Goal: Information Seeking & Learning: Obtain resource

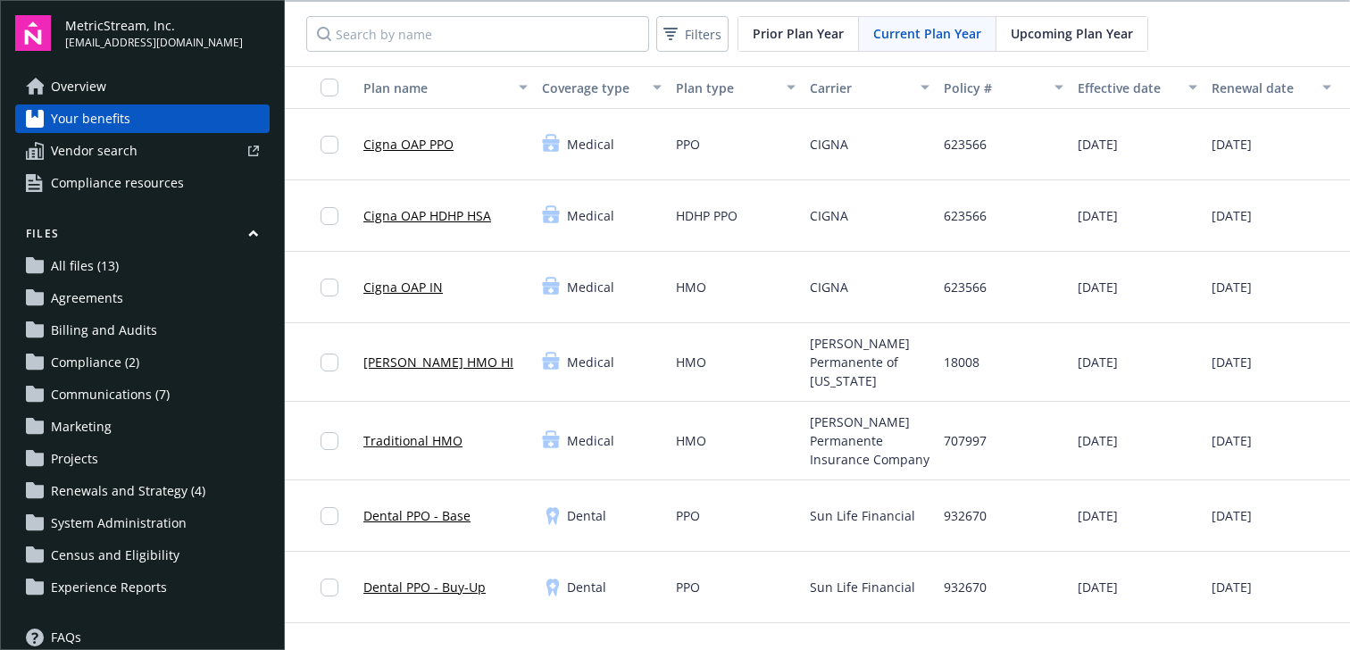
click at [115, 79] on link "Overview" at bounding box center [142, 86] width 254 height 29
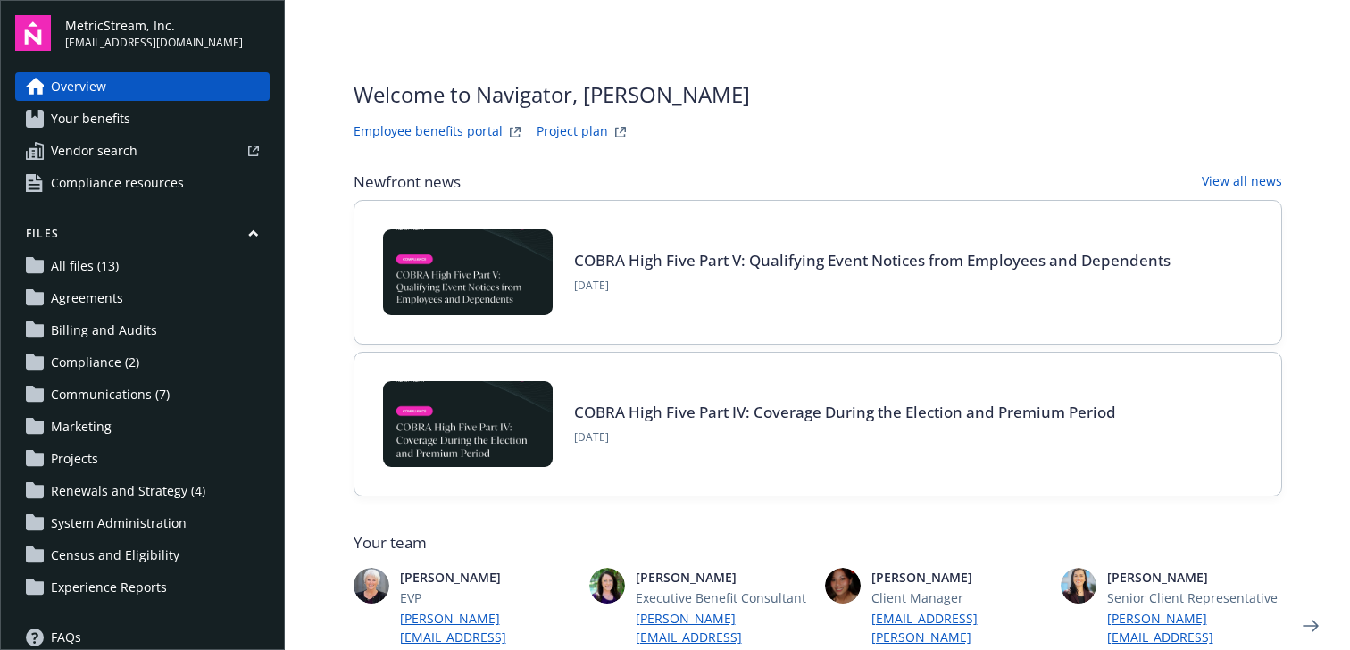
click at [415, 133] on link "Employee benefits portal" at bounding box center [428, 131] width 149 height 21
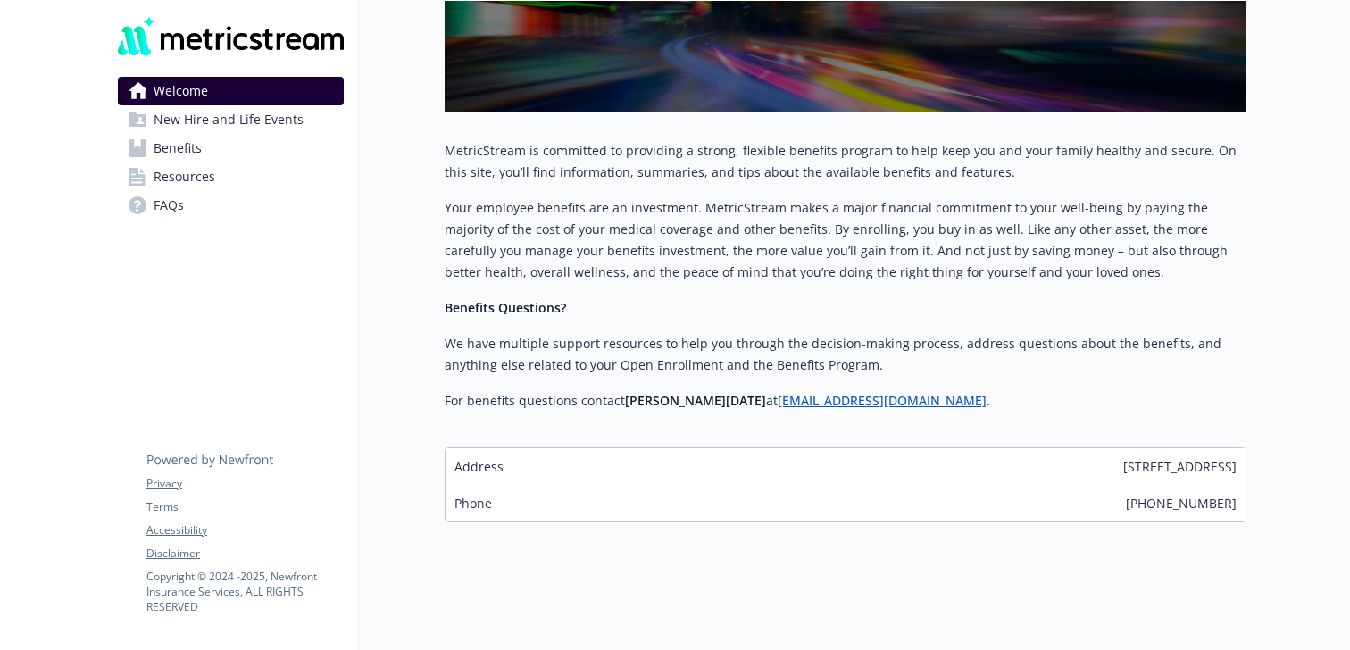
click at [218, 147] on link "Benefits" at bounding box center [231, 148] width 226 height 29
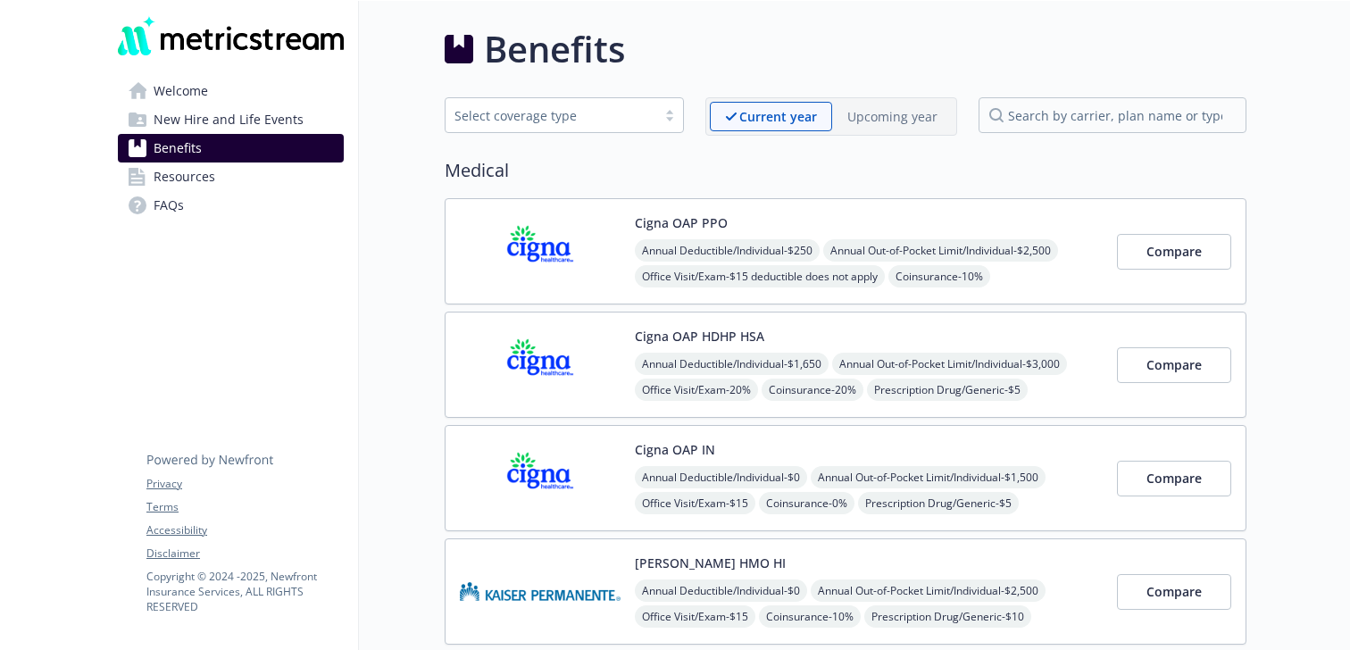
click at [294, 99] on link "Welcome" at bounding box center [231, 91] width 226 height 29
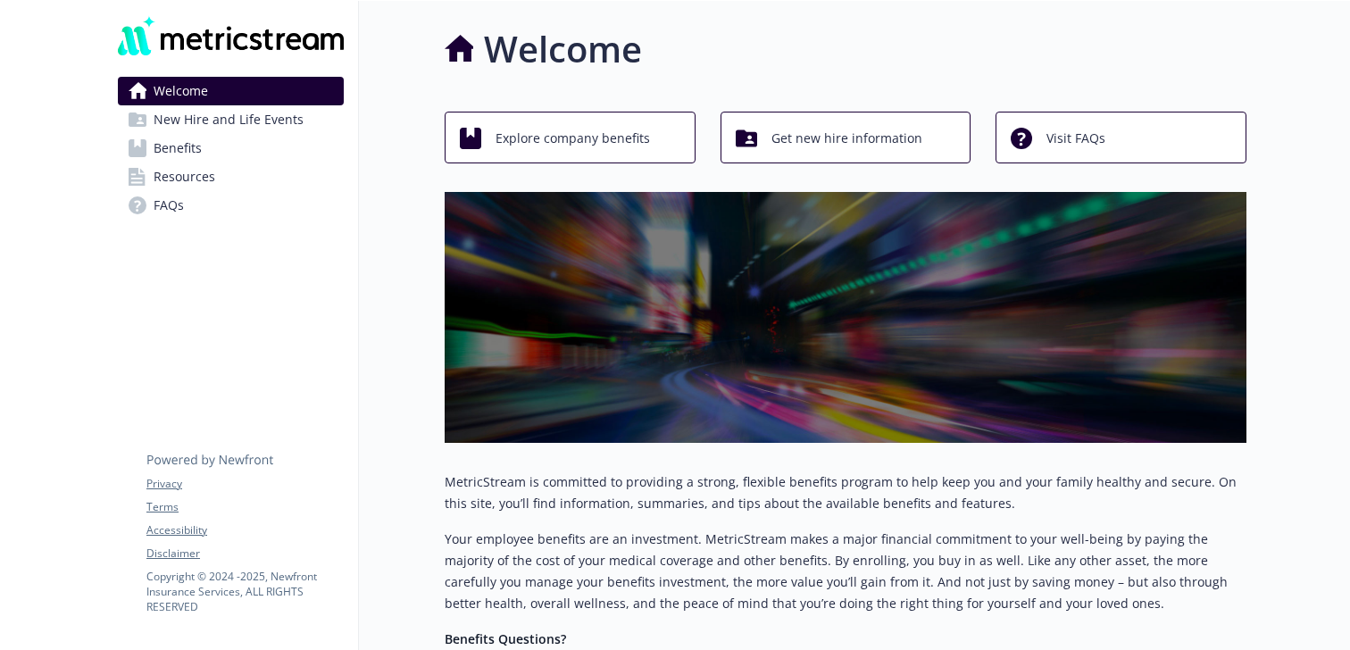
click at [306, 156] on link "Benefits" at bounding box center [231, 148] width 226 height 29
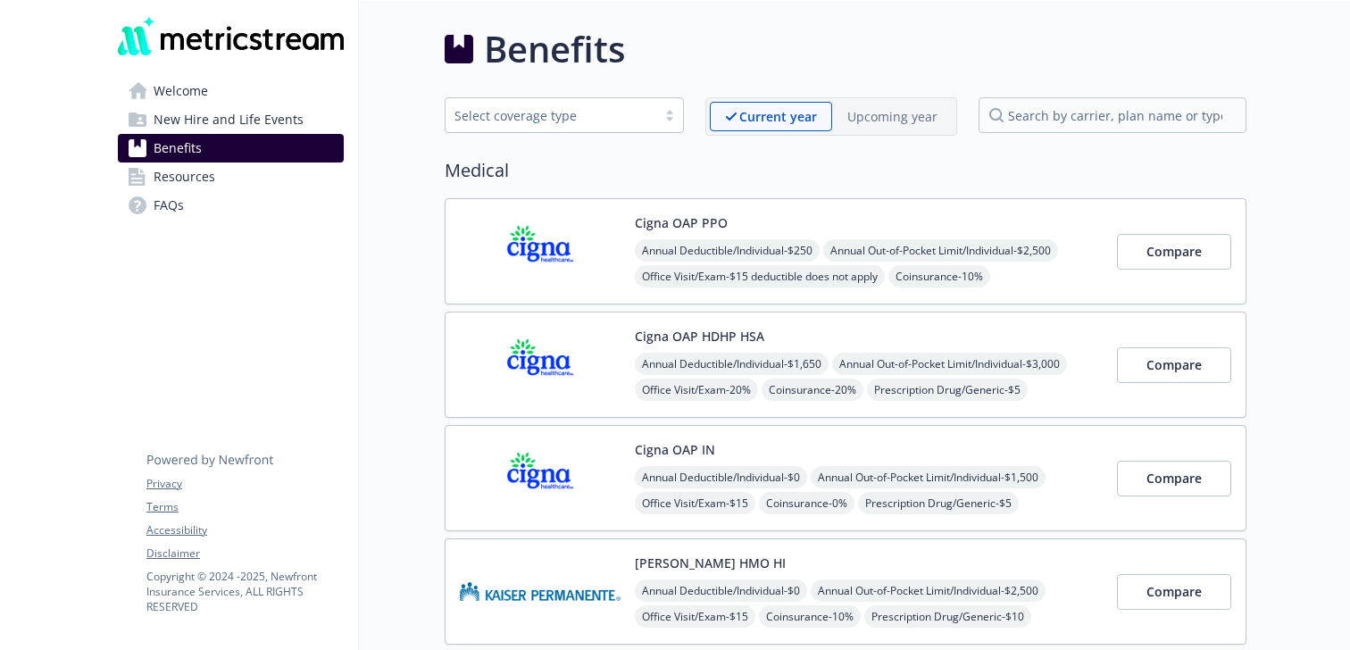
click at [299, 153] on link "Benefits" at bounding box center [231, 148] width 226 height 29
click at [263, 128] on span "New Hire and Life Events" at bounding box center [229, 119] width 150 height 29
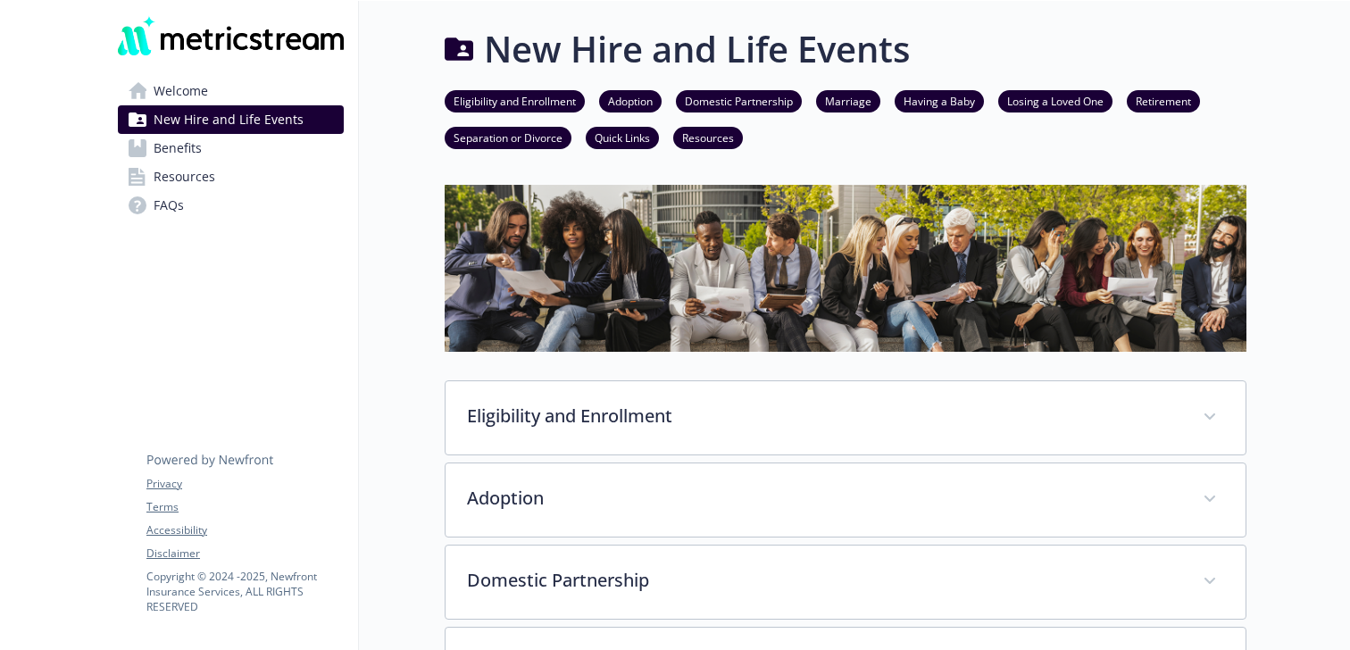
click at [247, 152] on link "Benefits" at bounding box center [231, 148] width 226 height 29
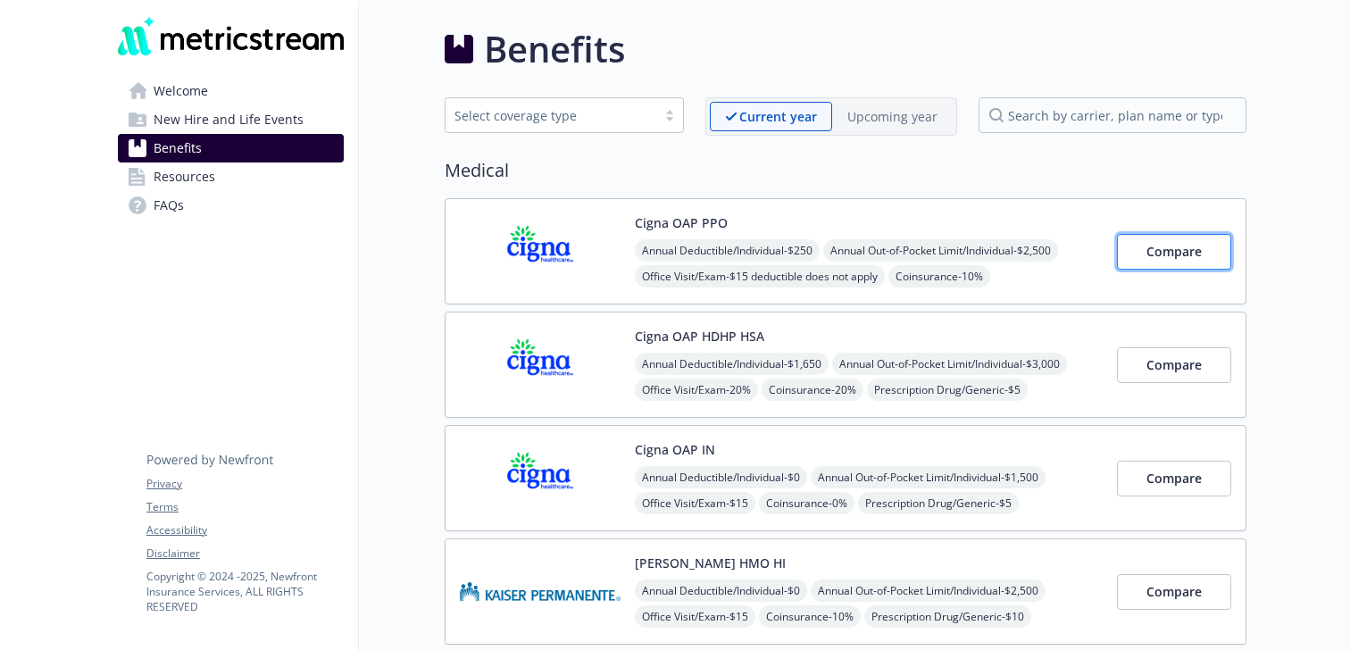
click at [1180, 262] on button "Compare" at bounding box center [1174, 252] width 114 height 36
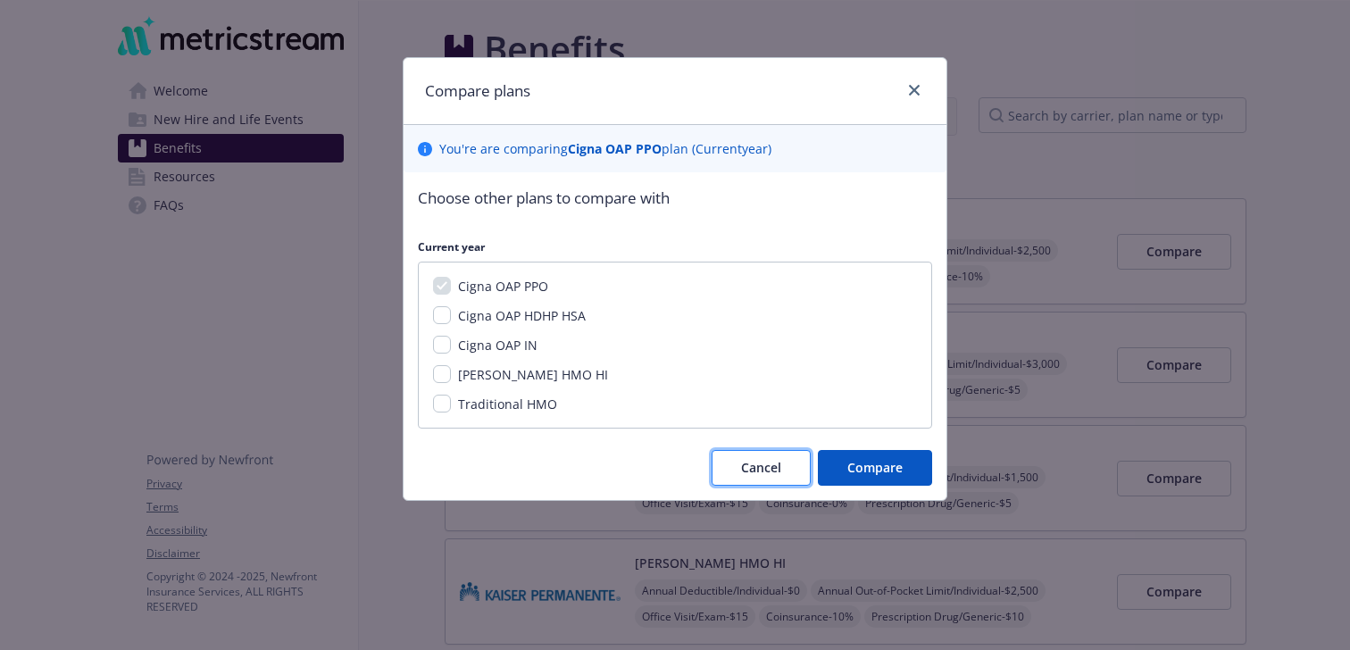
click at [758, 459] on span "Cancel" at bounding box center [761, 467] width 40 height 17
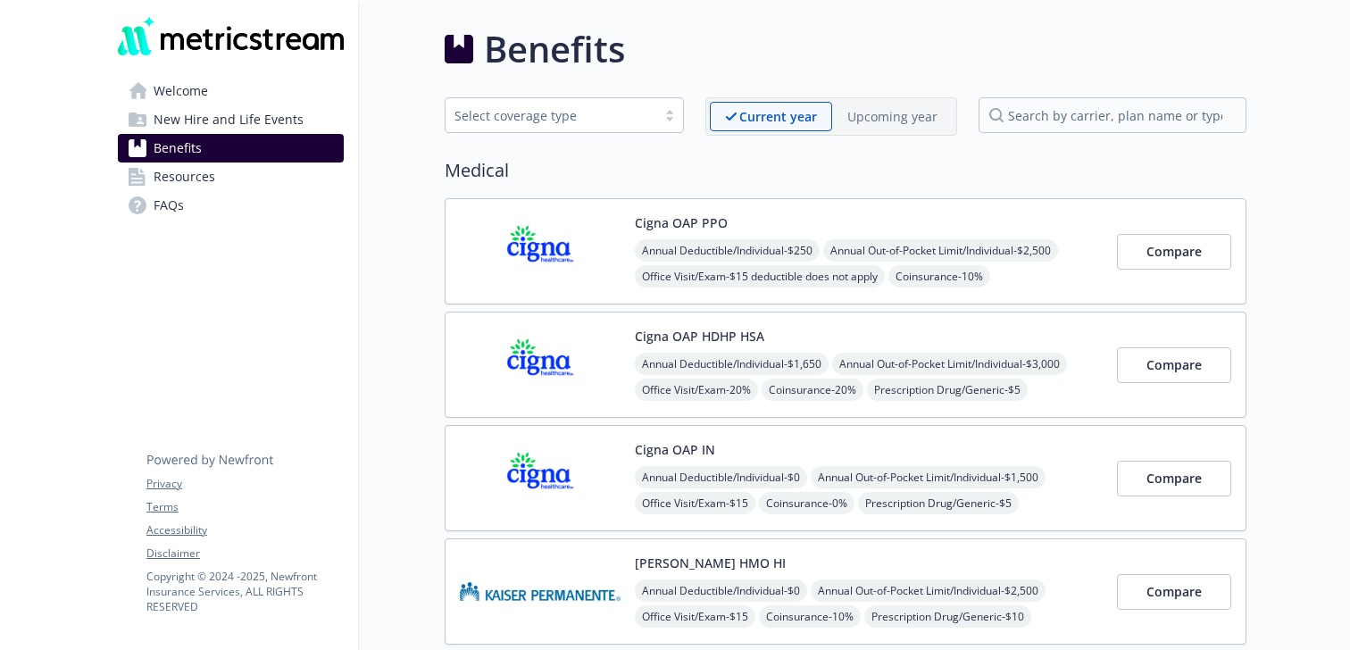
click at [245, 170] on link "Resources" at bounding box center [231, 176] width 226 height 29
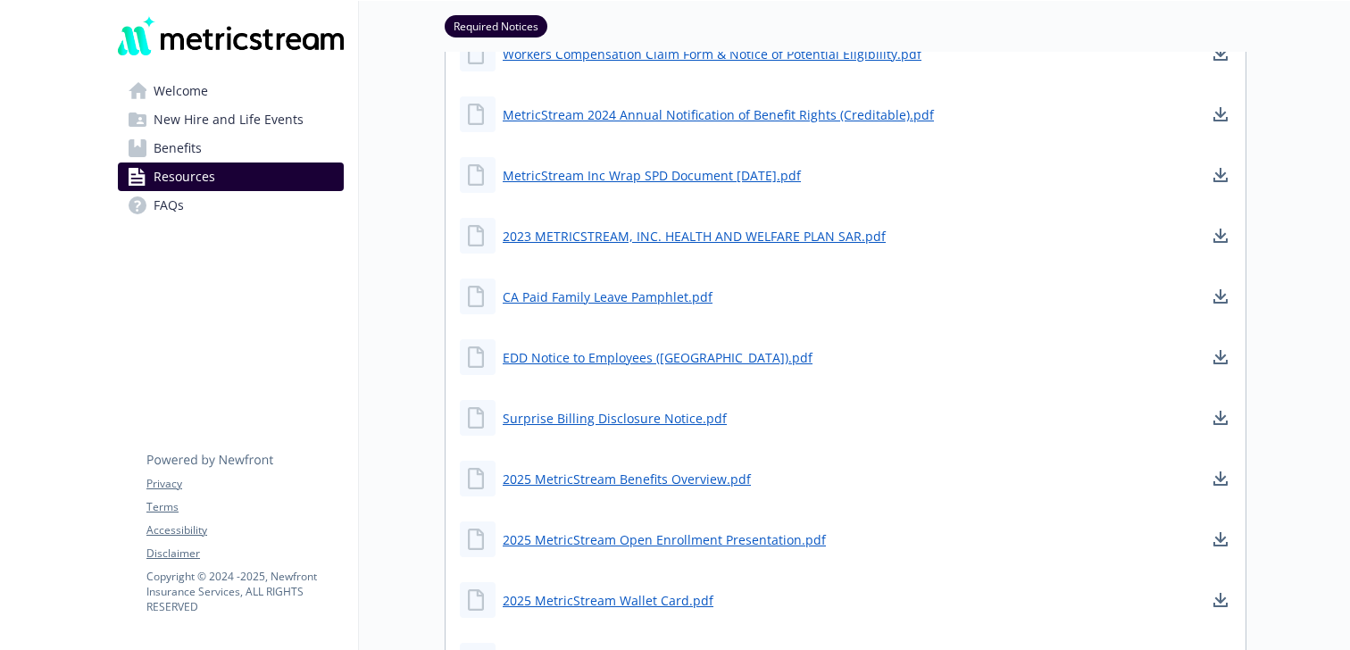
scroll to position [615, 0]
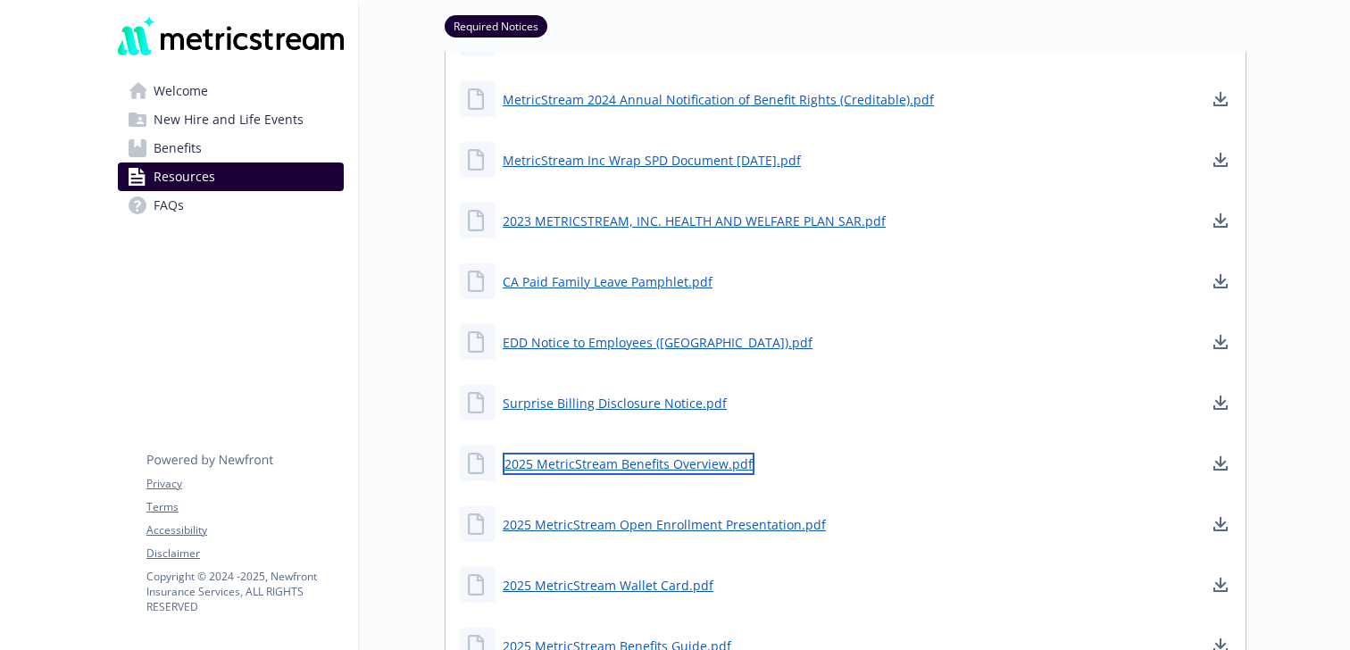
click at [590, 469] on link "2025 MetricStream Benefits Overview.pdf" at bounding box center [629, 464] width 252 height 22
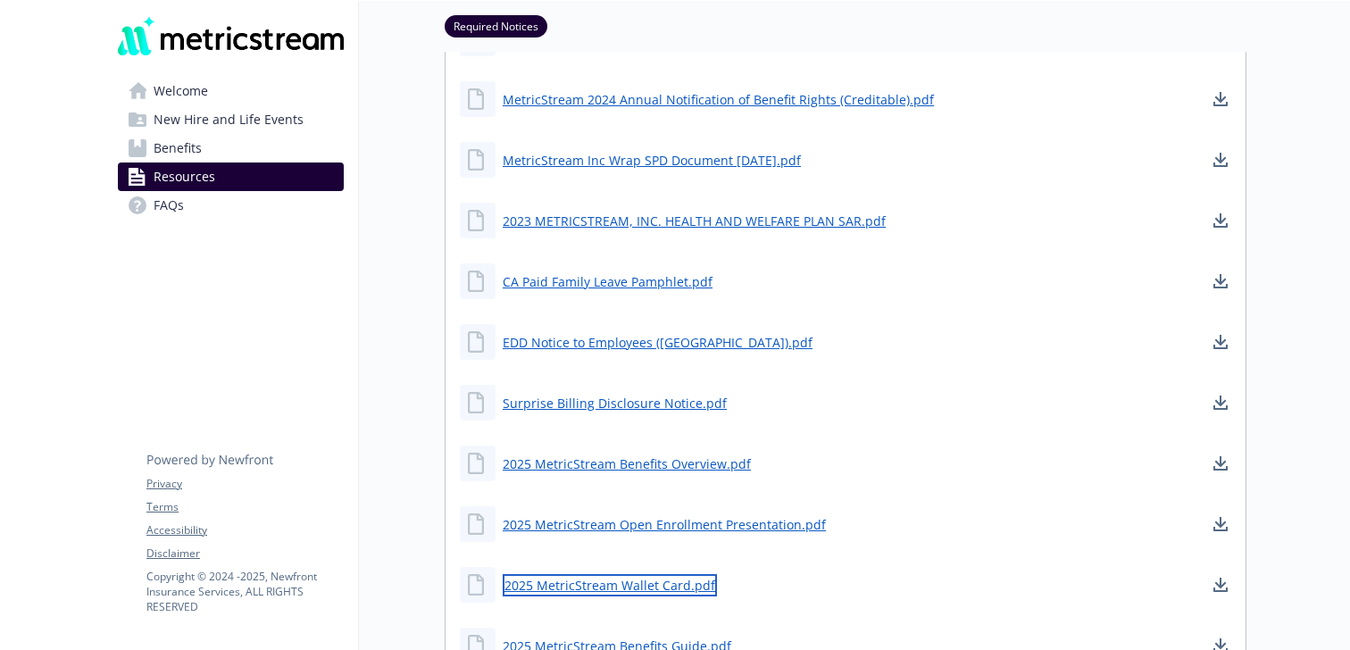
click at [666, 584] on link "2025 MetricStream Wallet Card.pdf" at bounding box center [610, 585] width 214 height 22
click at [676, 588] on link "2025 MetricStream Wallet Card.pdf" at bounding box center [610, 585] width 214 height 22
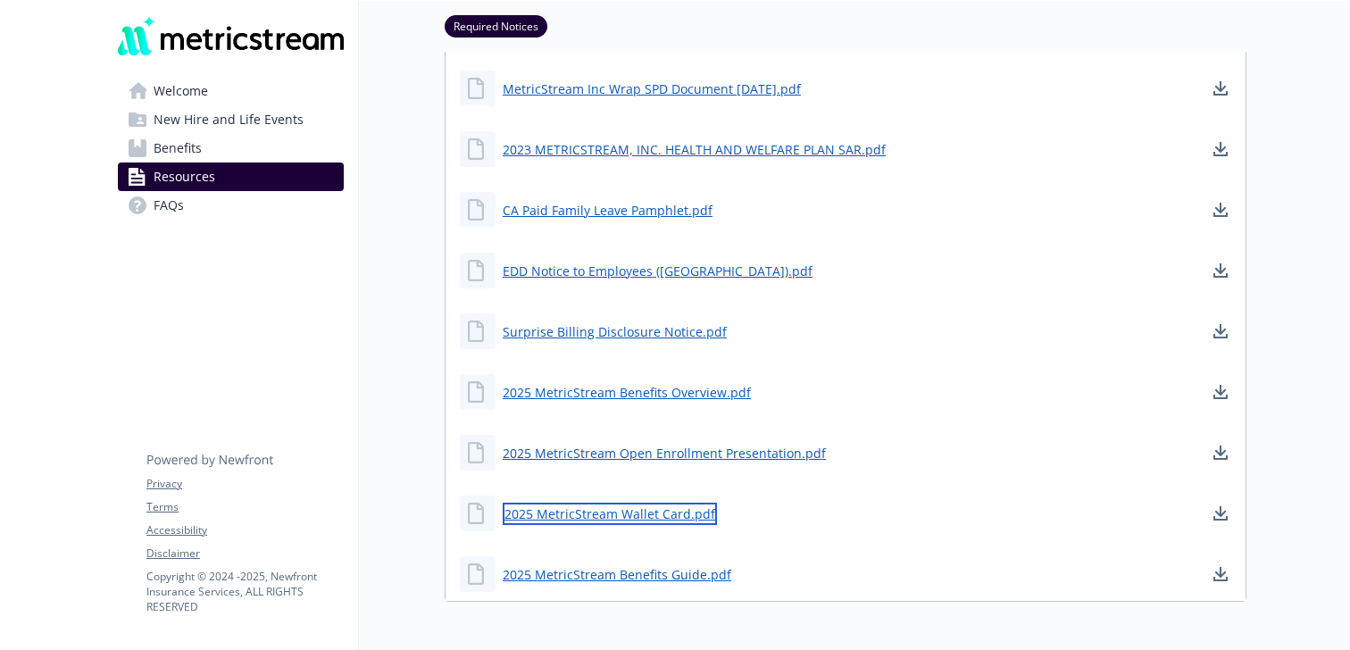
scroll to position [697, 0]
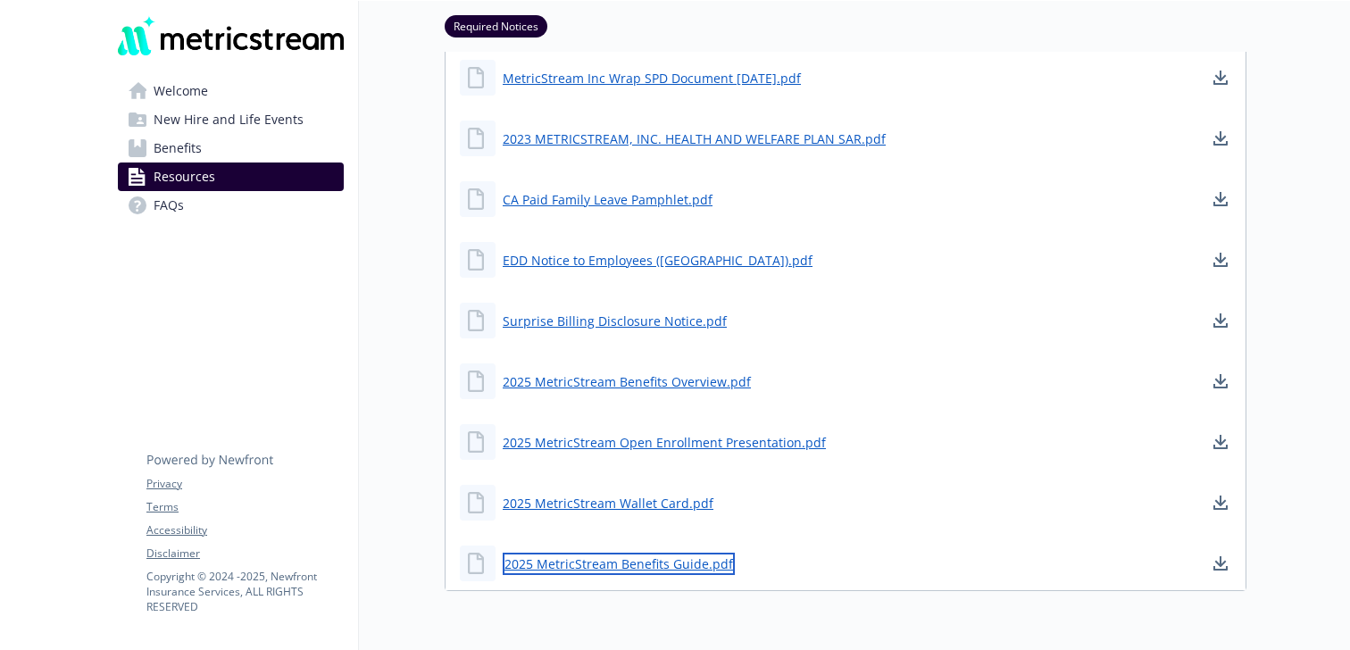
click at [608, 562] on link "2025 MetricStream Benefits Guide.pdf" at bounding box center [619, 564] width 232 height 22
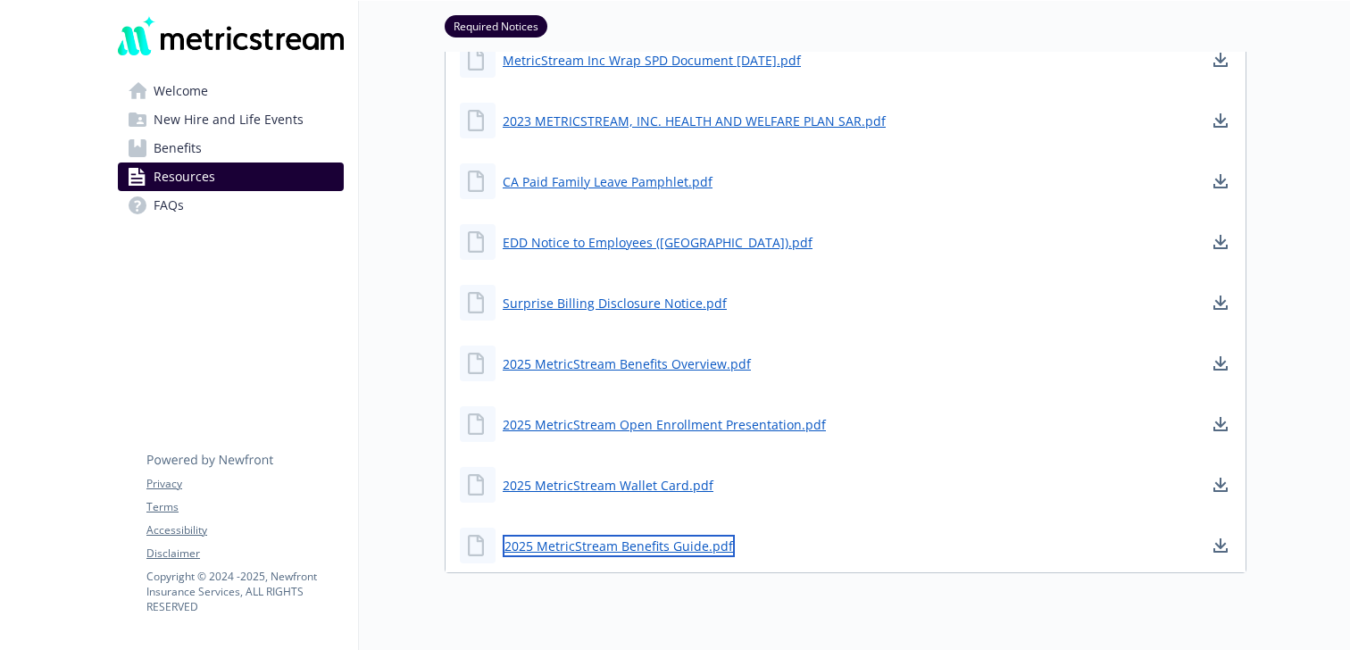
scroll to position [729, 0]
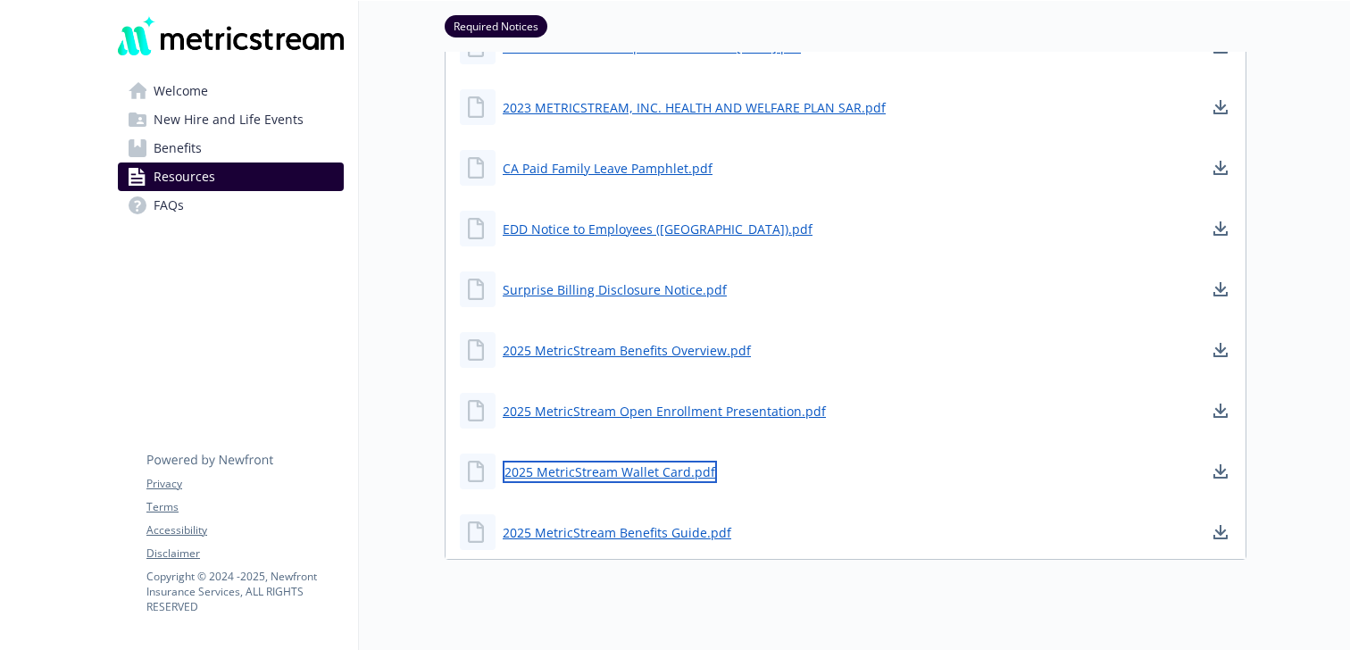
click at [662, 474] on link "2025 MetricStream Wallet Card.pdf" at bounding box center [610, 472] width 214 height 22
